Goal: Transaction & Acquisition: Book appointment/travel/reservation

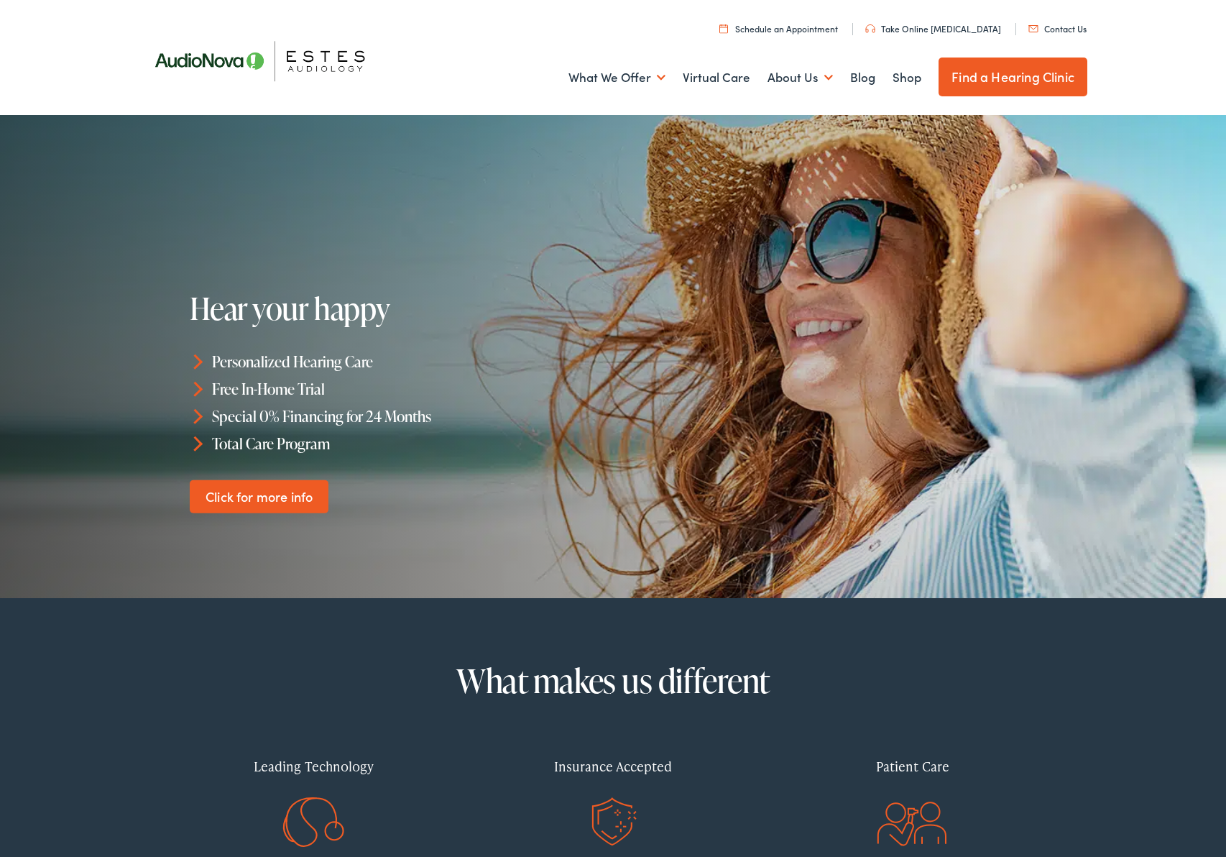
click at [804, 32] on link "Schedule an Appointment" at bounding box center [779, 28] width 119 height 12
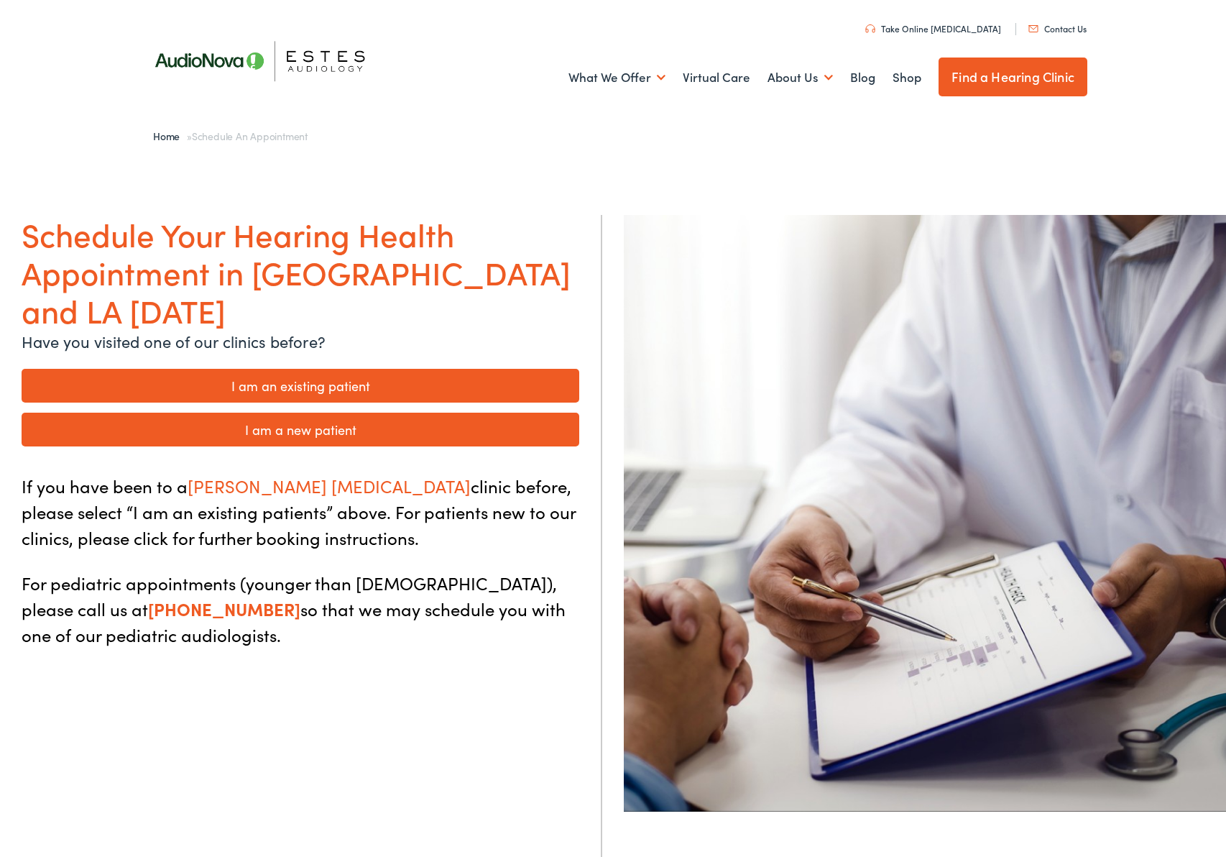
click at [352, 369] on link "I am an existing patient" at bounding box center [301, 386] width 558 height 34
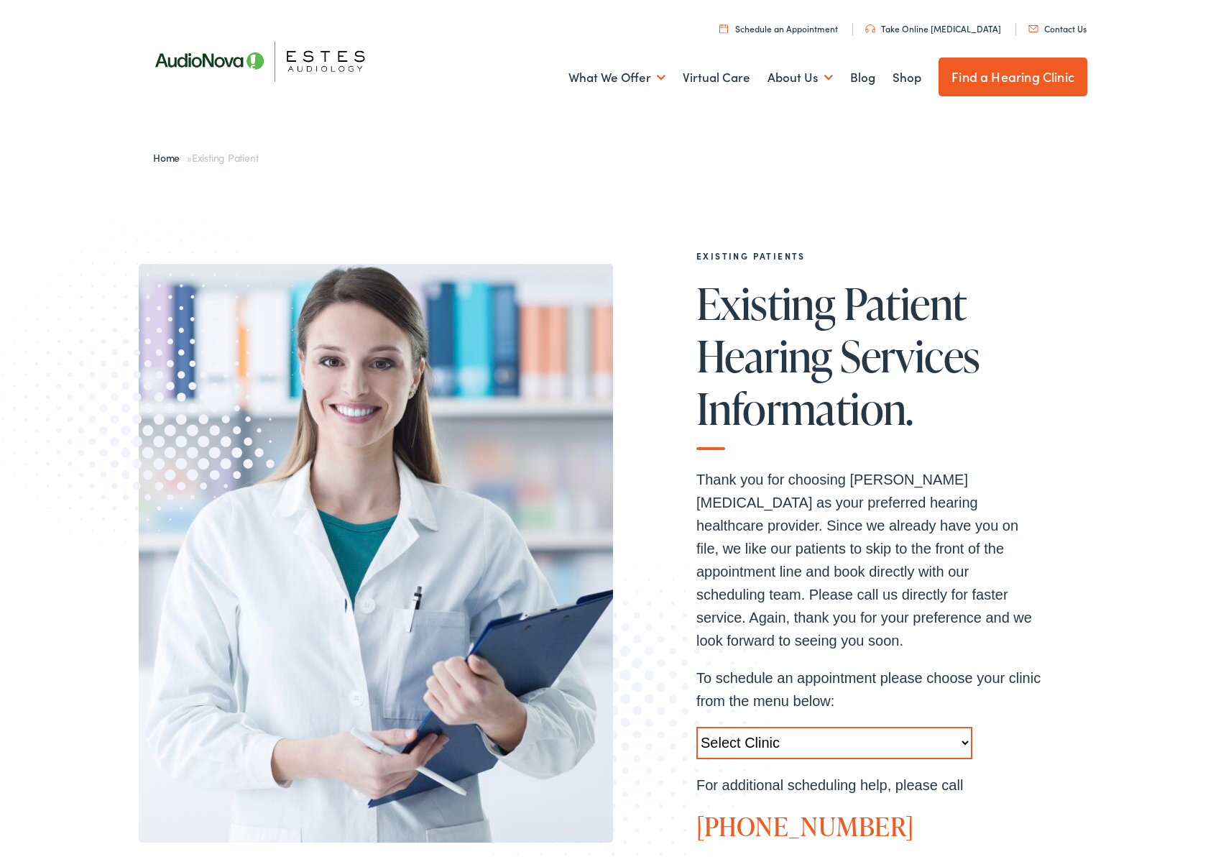
click at [794, 727] on select "Select Clinic Austin-TX-AudioNova 1206 W. 38th Street Boerne-TX-AudioNova 1112 …" at bounding box center [835, 743] width 276 height 32
select select "https://hearlifeagain.alpacaaudiology.com/locations/austin/"
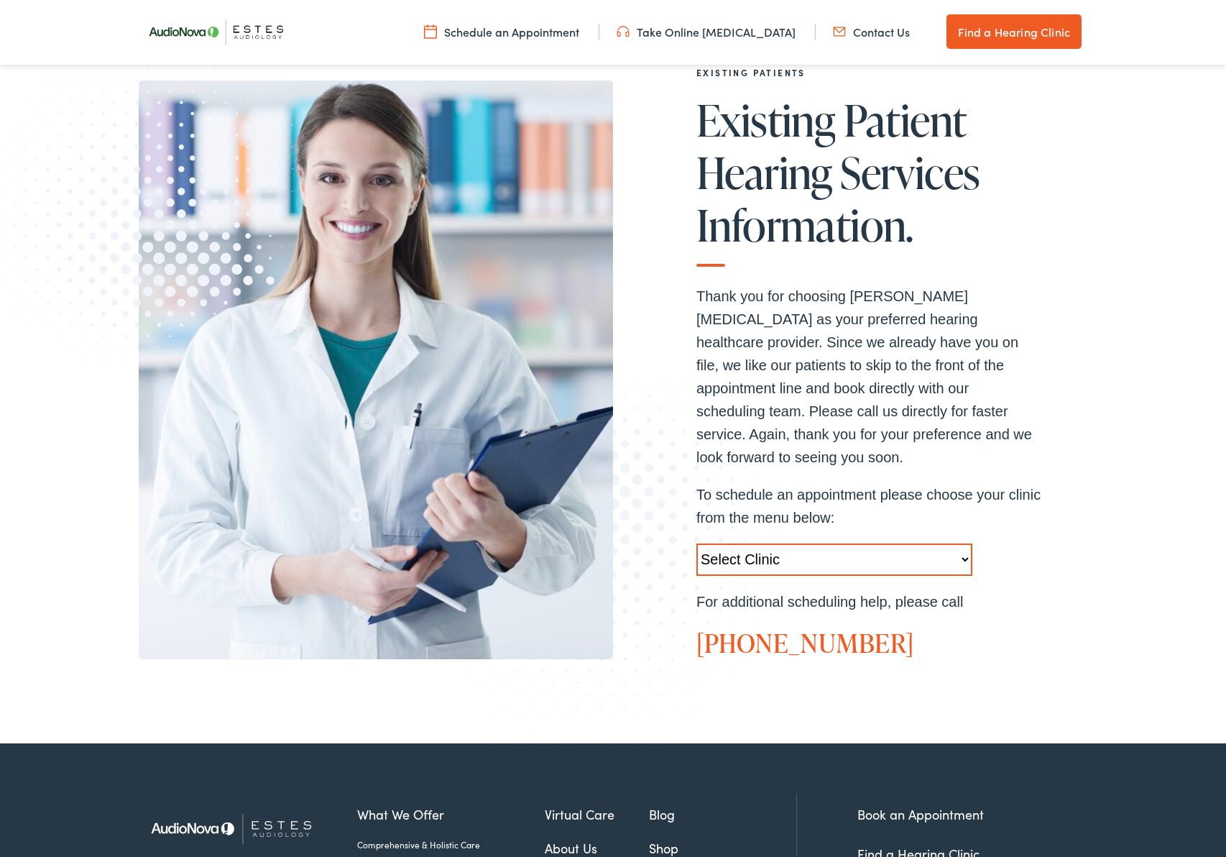
scroll to position [310, 0]
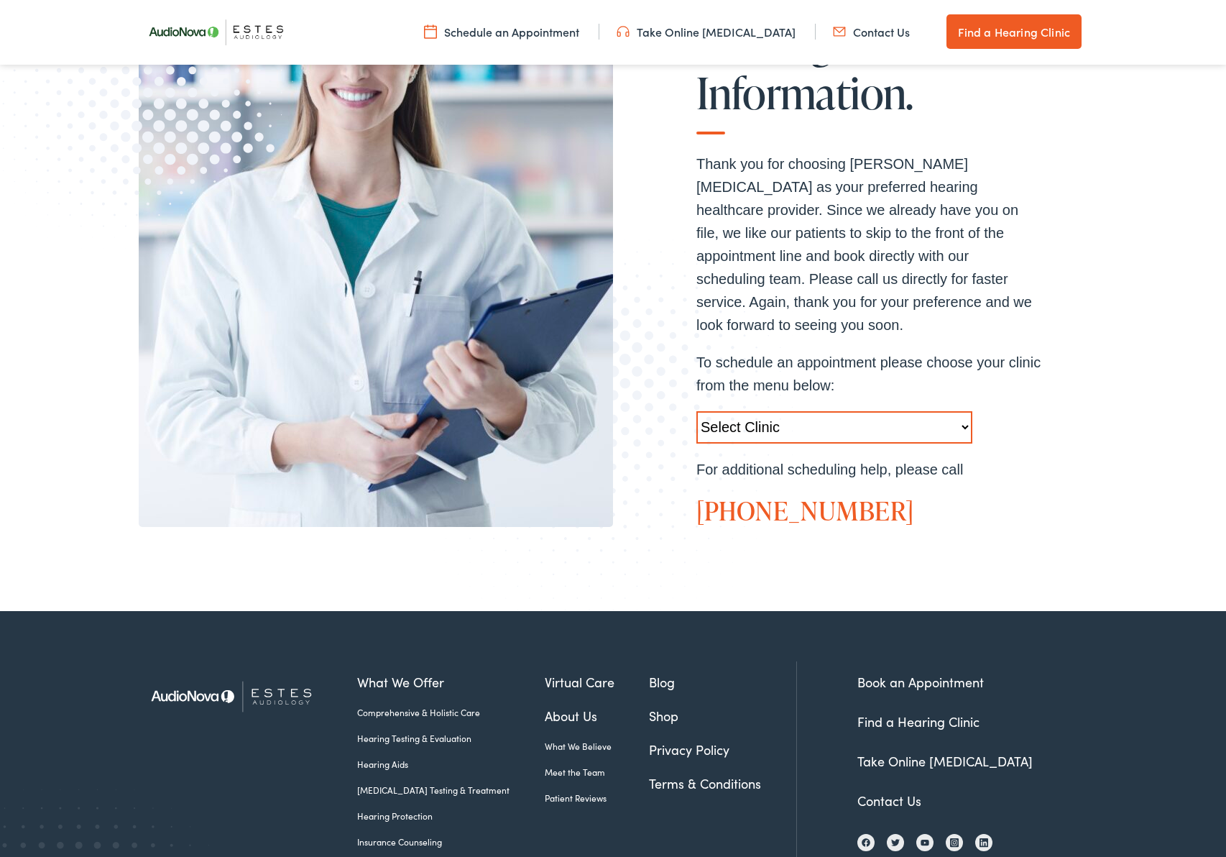
click at [923, 411] on select "Select Clinic Austin-TX-AudioNova 1206 W. 38th Street Boerne-TX-AudioNova 1112 …" at bounding box center [835, 427] width 276 height 32
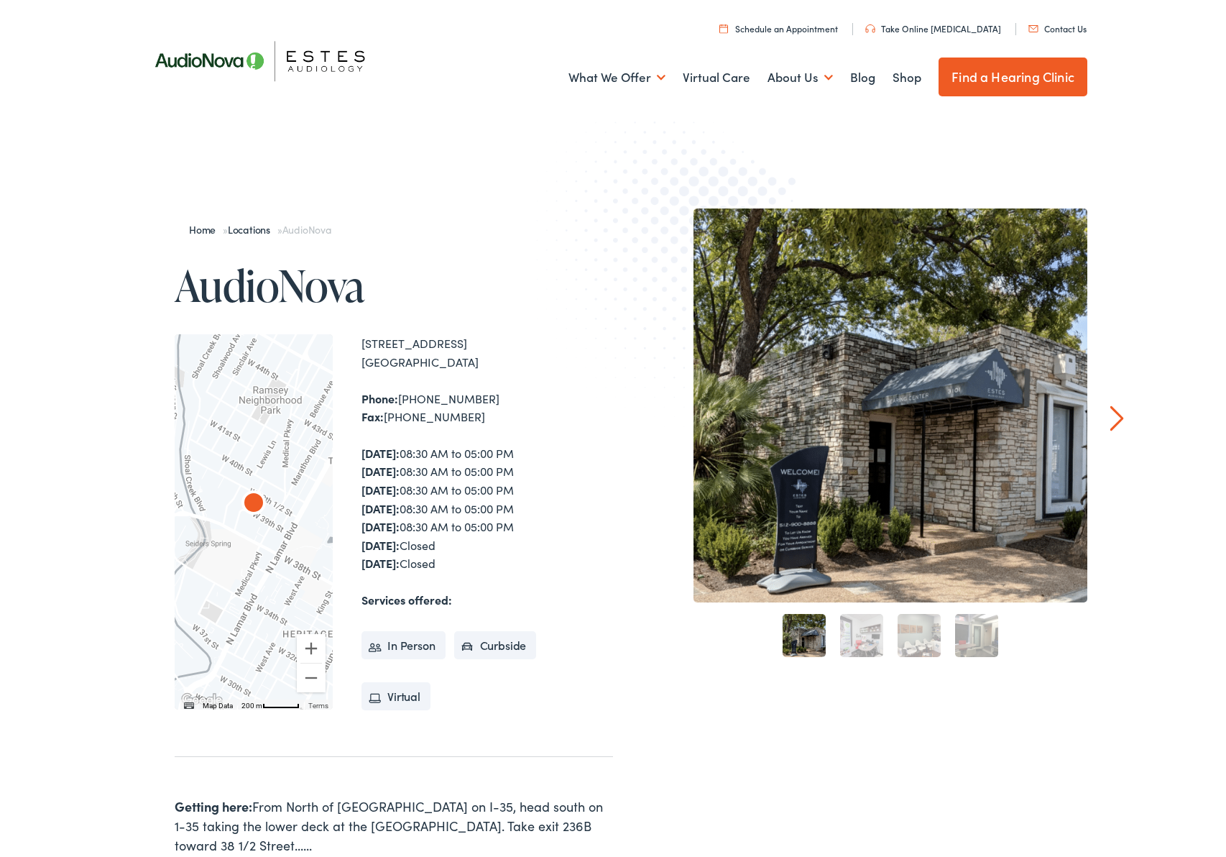
click at [664, 751] on div "Home » Locations » AudioNova AudioNova ← Move left → Move right ↑ Move up ↓ Mov…" at bounding box center [613, 592] width 949 height 769
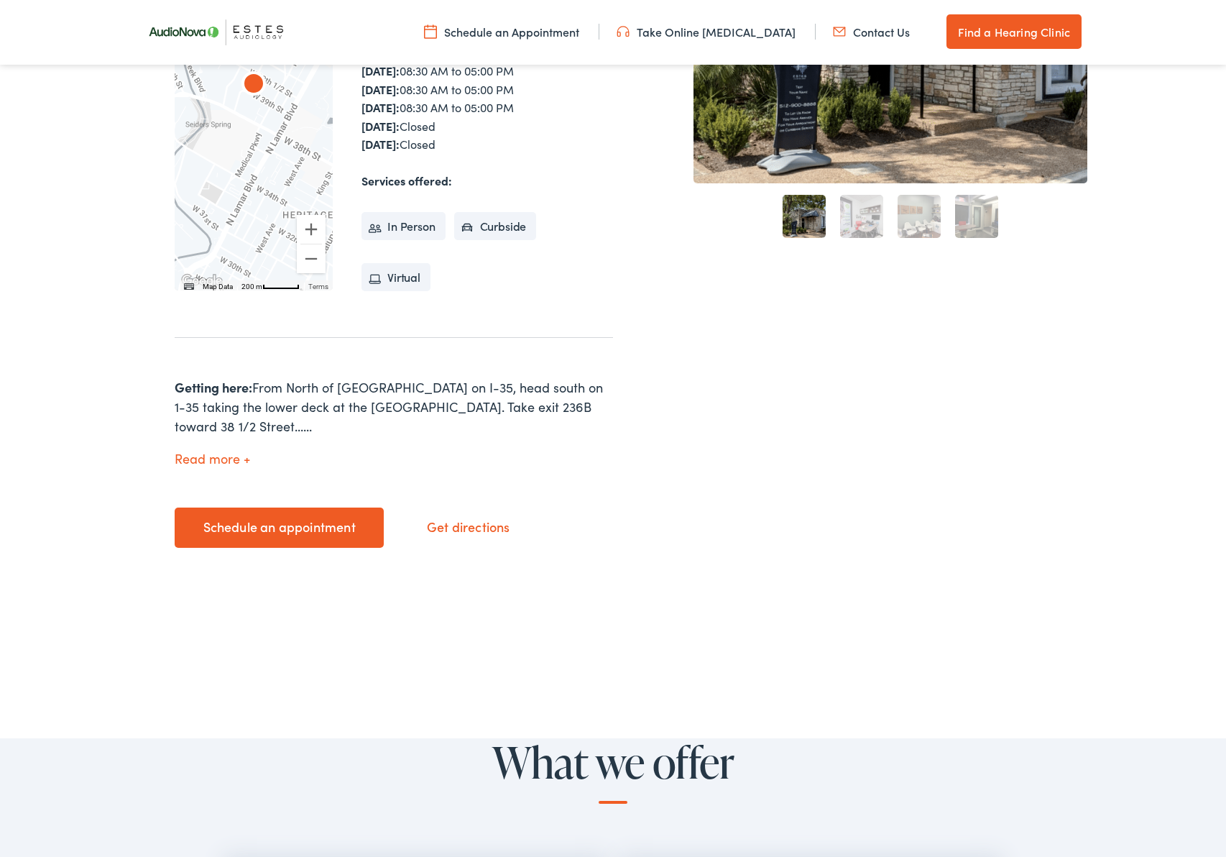
click at [226, 469] on div "Home » Locations » AudioNova AudioNova ← Move left → Move right ↑ Move up ↓ Mov…" at bounding box center [376, 173] width 474 height 769
click at [253, 508] on link "Schedule an appointment" at bounding box center [279, 528] width 209 height 40
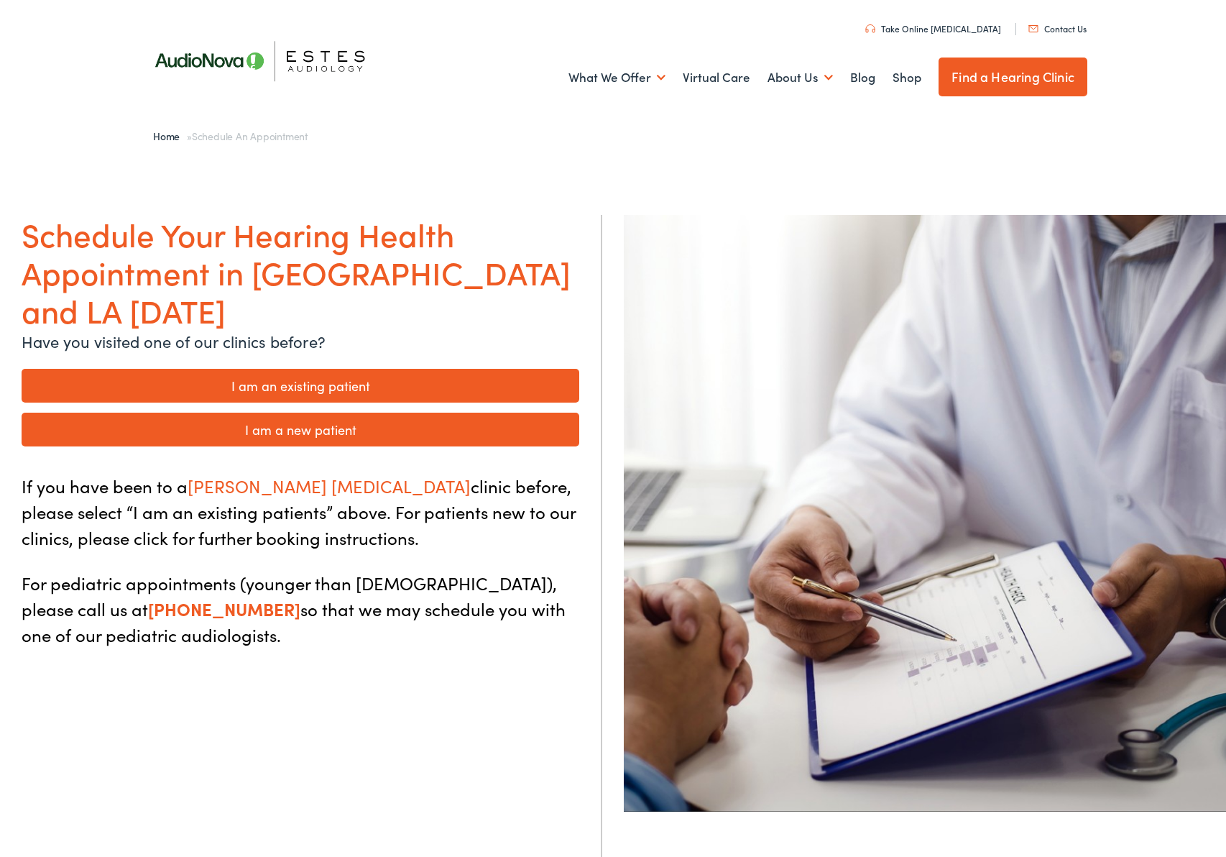
click at [306, 369] on link "I am an existing patient" at bounding box center [301, 386] width 558 height 34
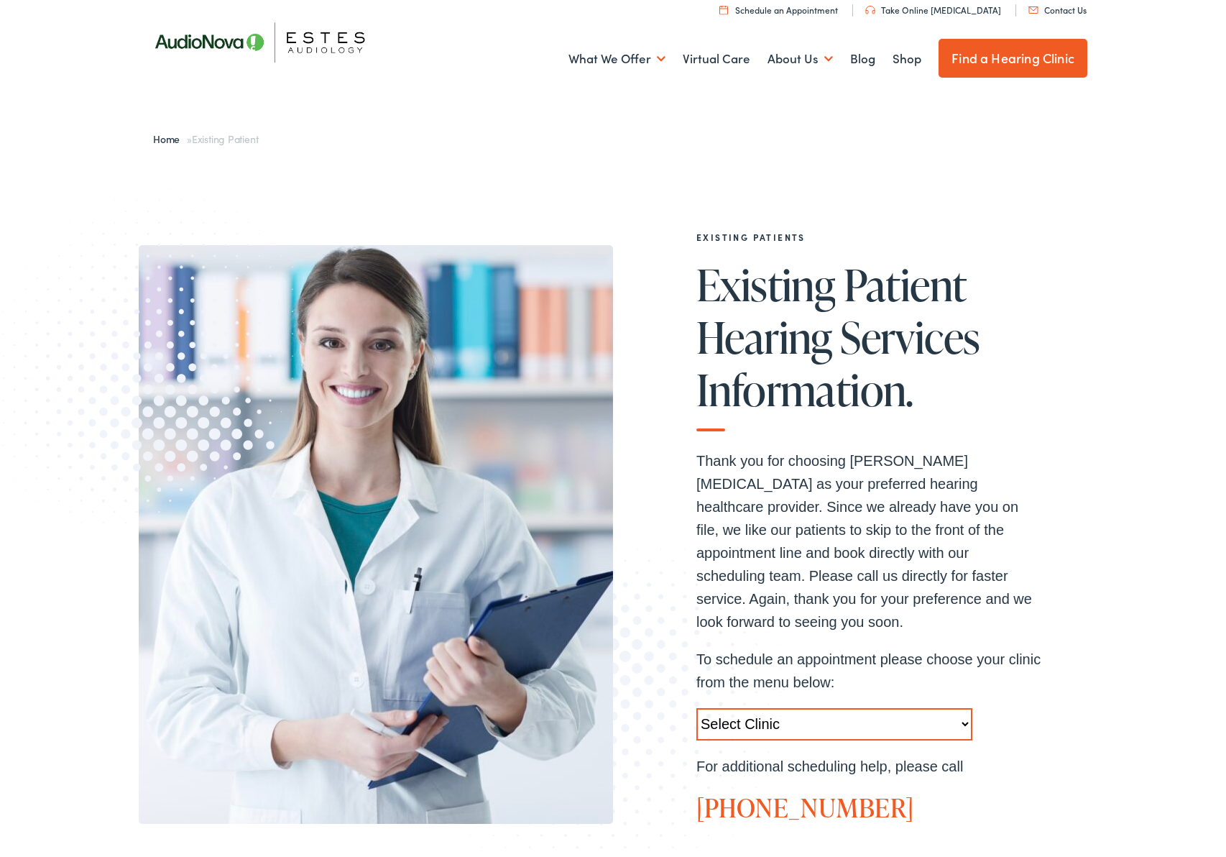
scroll to position [10, 0]
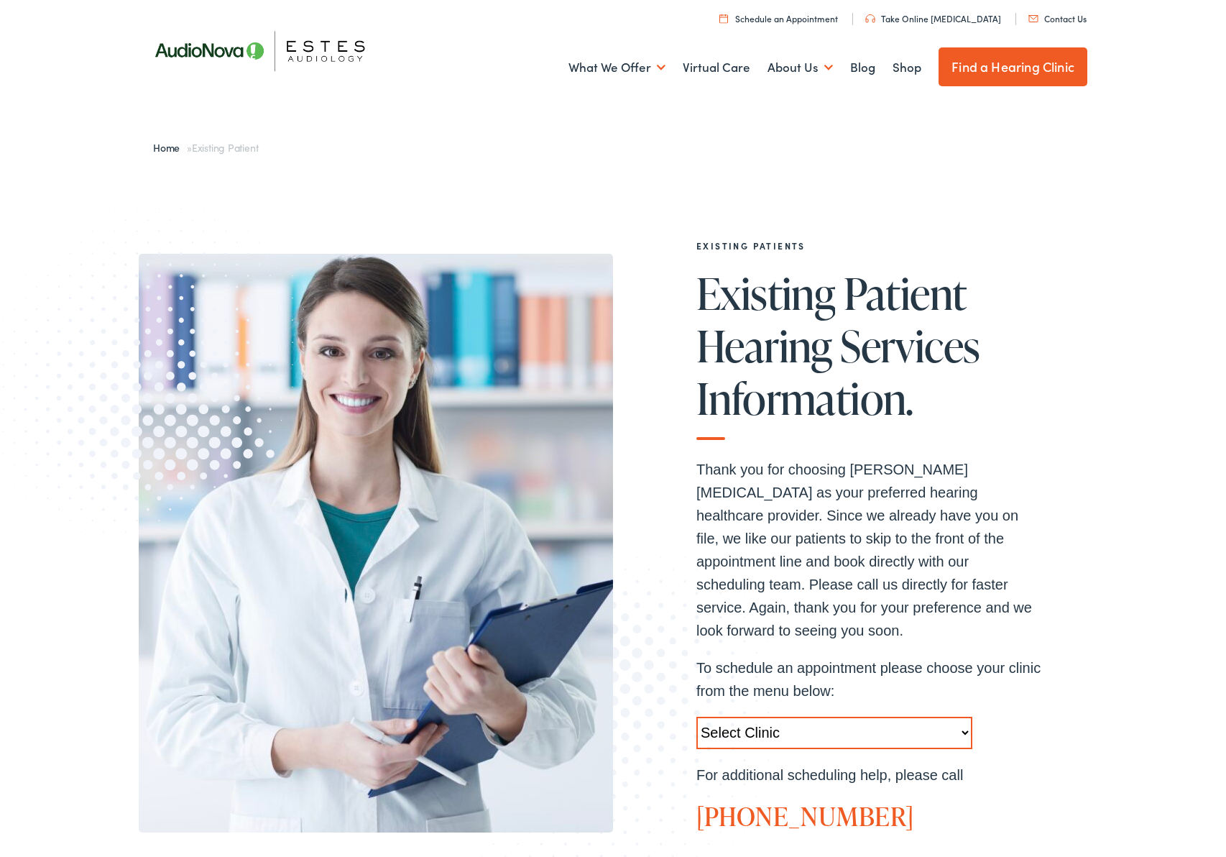
click at [779, 725] on div "Thank you for choosing [PERSON_NAME] [MEDICAL_DATA] as your preferred hearing h…" at bounding box center [869, 645] width 345 height 374
click at [781, 717] on select "Select Clinic [GEOGRAPHIC_DATA]-[GEOGRAPHIC_DATA]-[GEOGRAPHIC_DATA] [STREET_ADD…" at bounding box center [835, 733] width 276 height 32
select select "[URL][DOMAIN_NAME]"
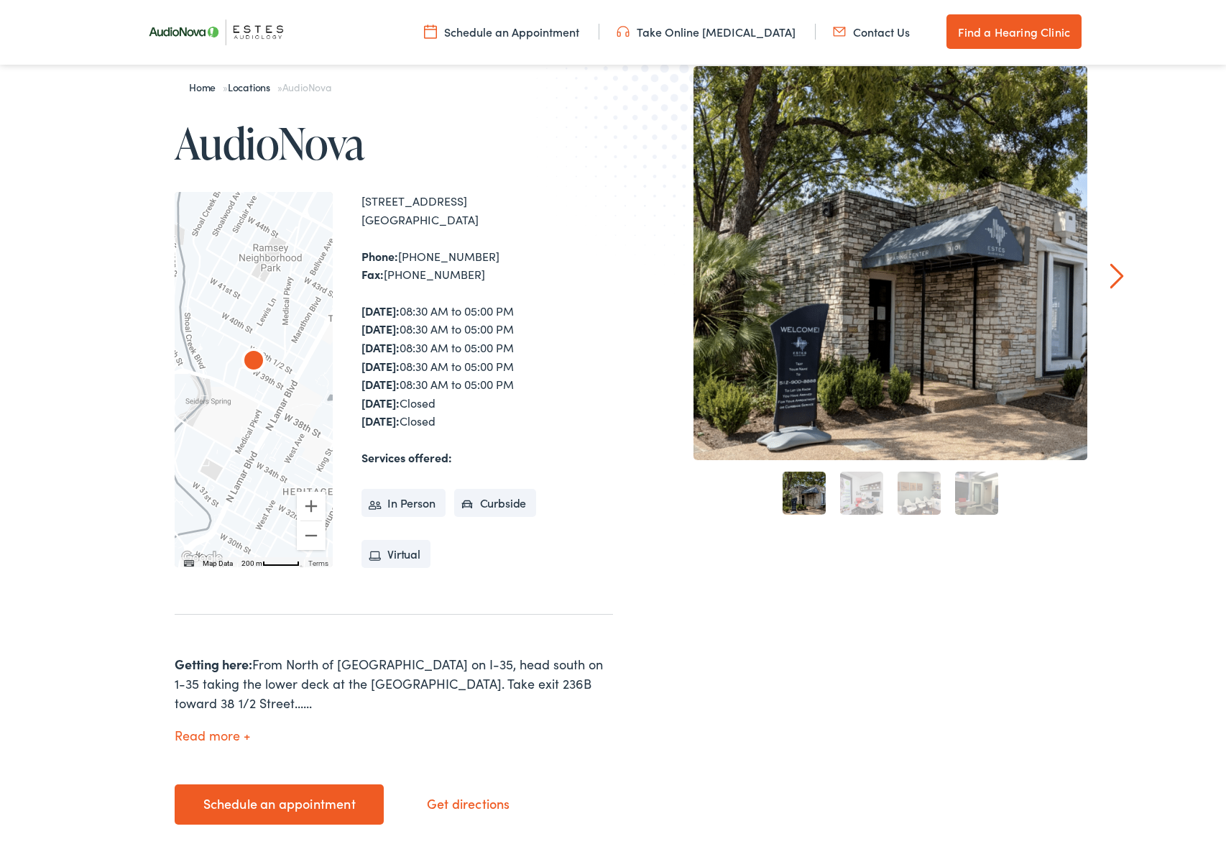
scroll to position [155, 0]
